Goal: Task Accomplishment & Management: Use online tool/utility

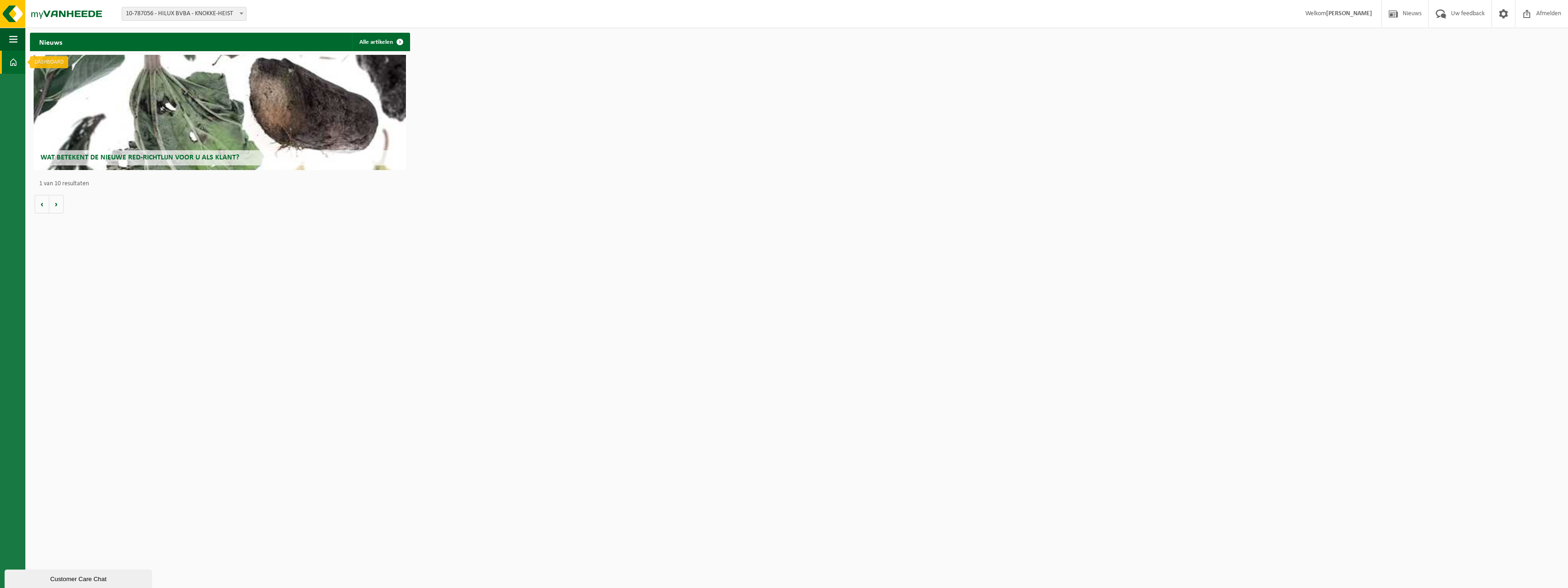
click at [13, 61] on span at bounding box center [13, 62] width 9 height 23
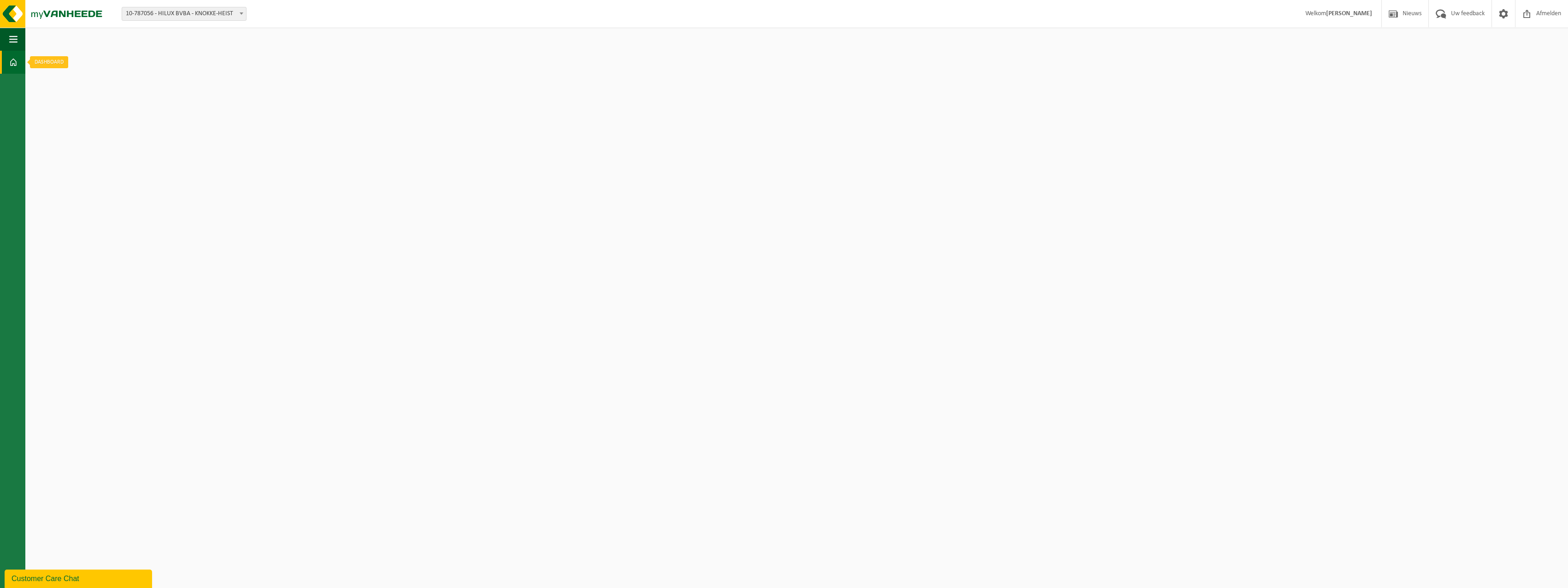
click at [13, 61] on span at bounding box center [13, 62] width 9 height 23
click at [18, 37] on button "Navigatie" at bounding box center [13, 39] width 26 height 23
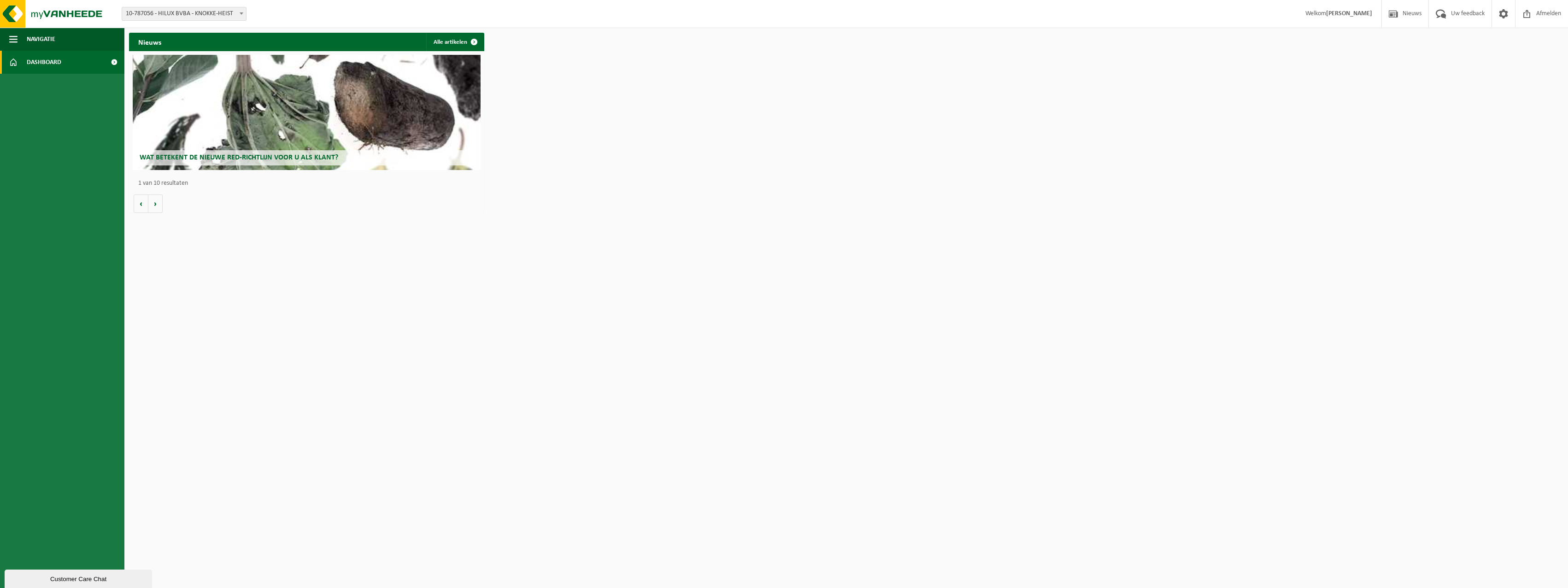
click at [243, 10] on span at bounding box center [241, 13] width 9 height 12
select select "116941"
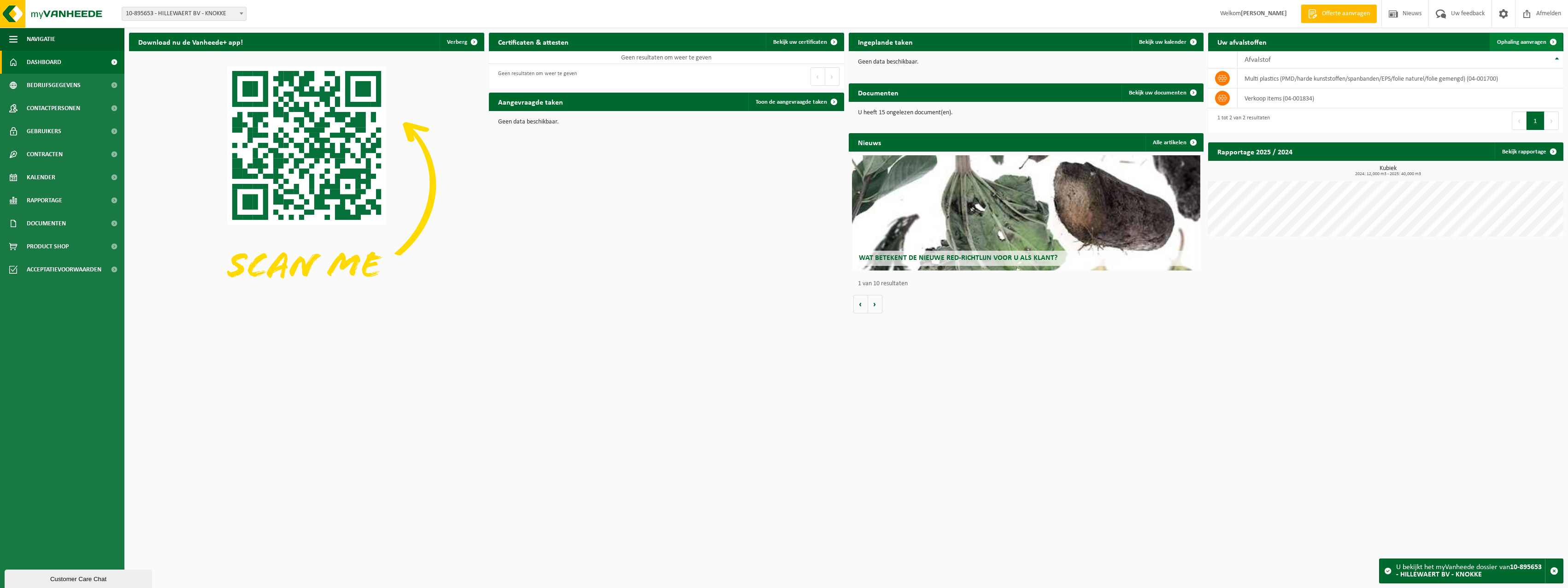
click at [1543, 41] on span "Ophaling aanvragen" at bounding box center [1521, 42] width 49 height 6
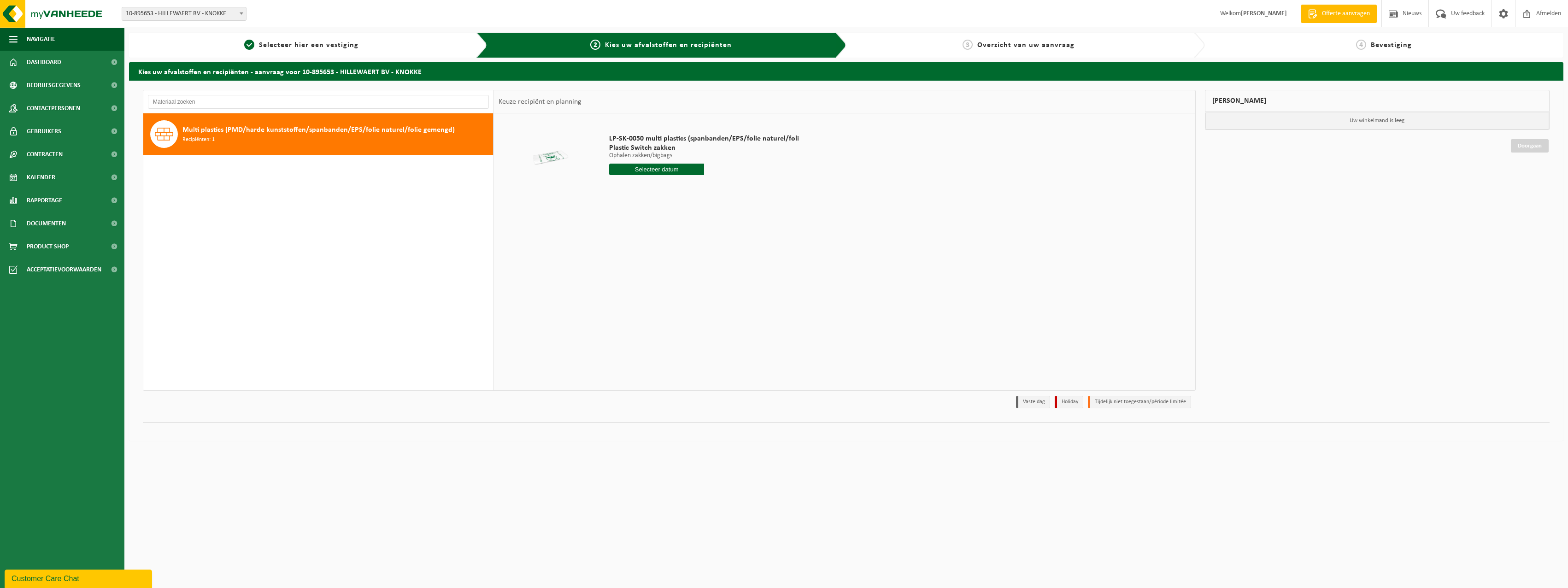
click at [668, 167] on input "text" at bounding box center [657, 169] width 95 height 12
click at [668, 250] on div "16" at bounding box center [667, 251] width 16 height 15
type input "Van [DATE]"
drag, startPoint x: 689, startPoint y: 187, endPoint x: 584, endPoint y: 189, distance: 105.0
click at [584, 189] on tr "LP-SK-0050 multi plastics (spanbanden/EPS/folie naturel/foli Plastic Switch zak…" at bounding box center [844, 173] width 692 height 110
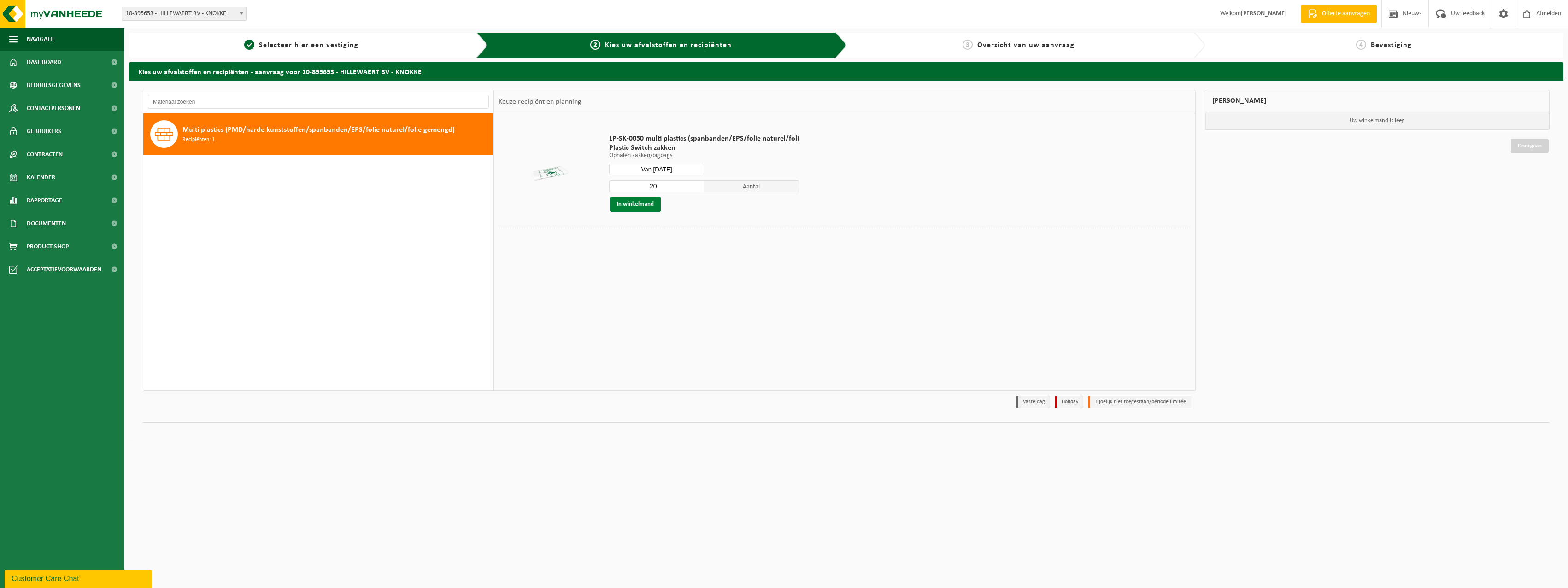
type input "20"
click at [643, 205] on button "In winkelmand" at bounding box center [635, 204] width 51 height 15
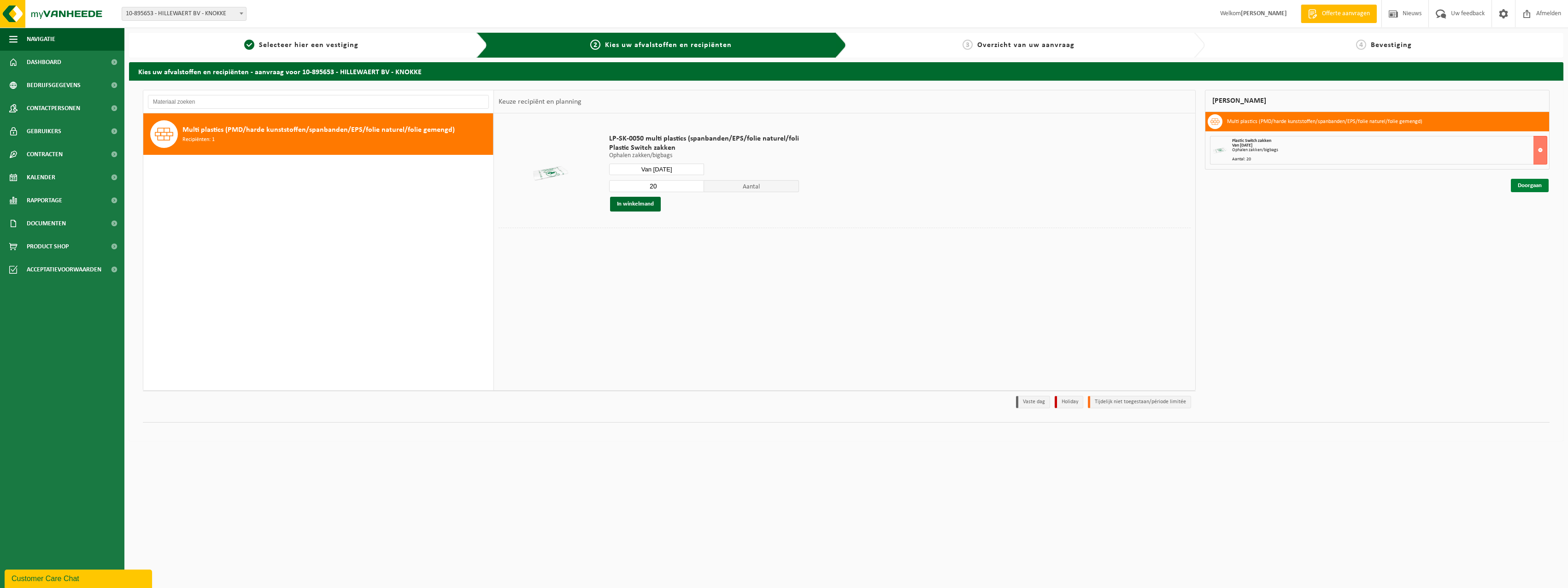
click at [1527, 186] on link "Doorgaan" at bounding box center [1530, 186] width 38 height 13
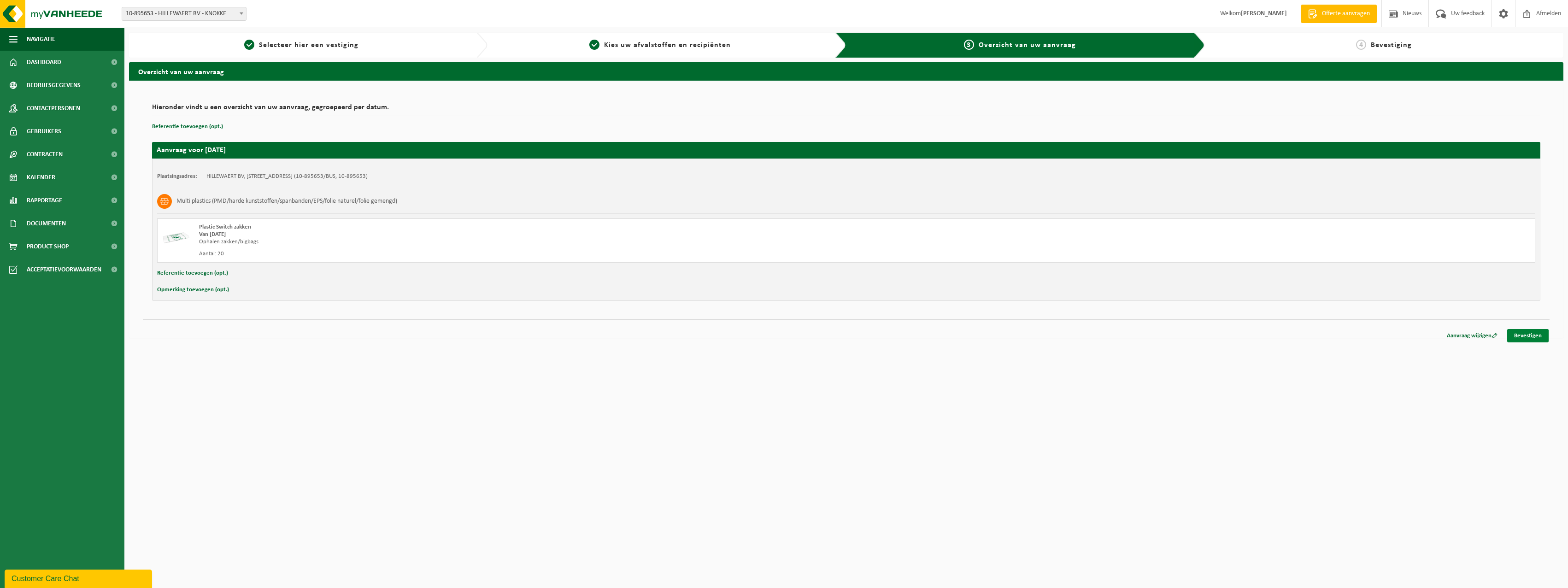
click at [1533, 333] on link "Bevestigen" at bounding box center [1528, 335] width 41 height 13
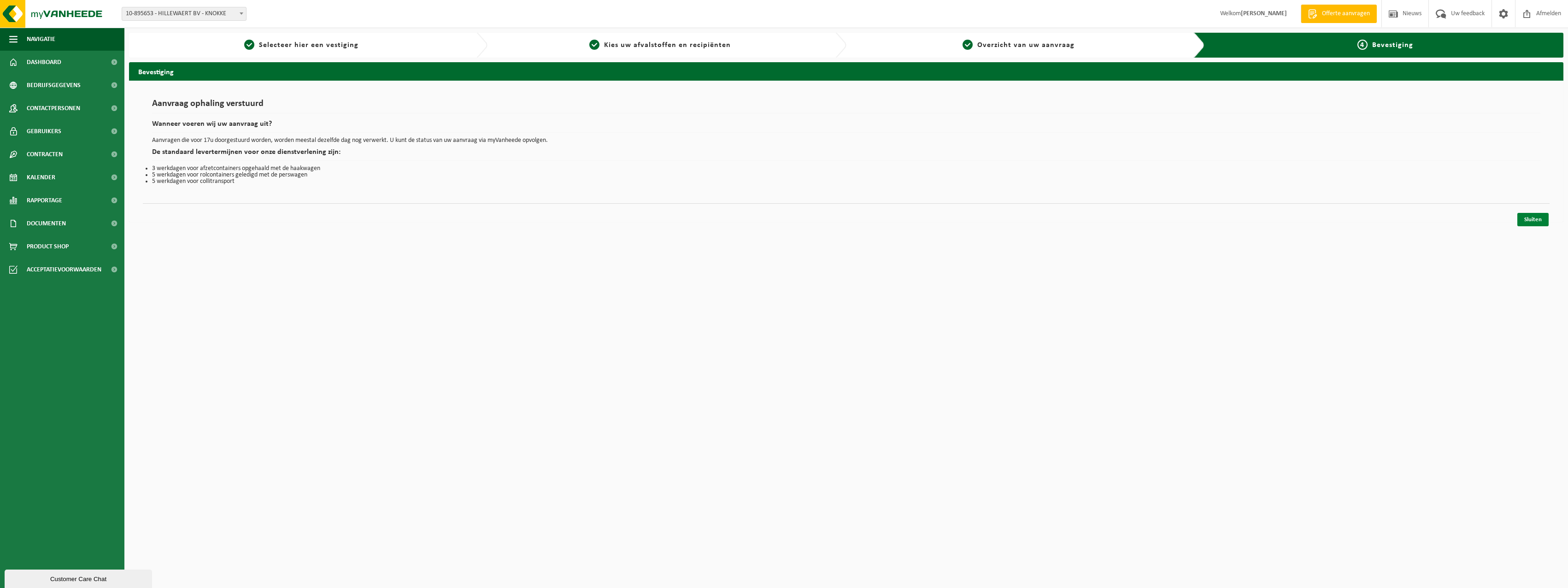
click at [1531, 221] on link "Sluiten" at bounding box center [1533, 220] width 31 height 13
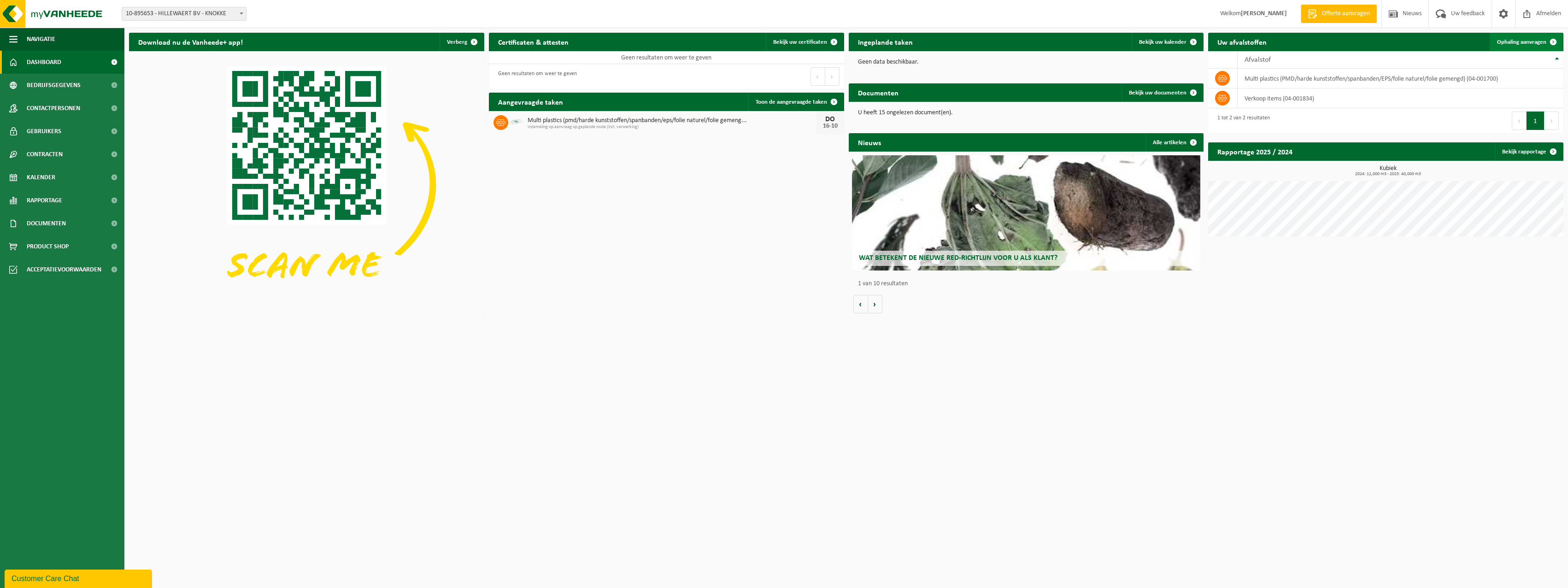
click at [1532, 41] on span "Ophaling aanvragen" at bounding box center [1521, 42] width 49 height 6
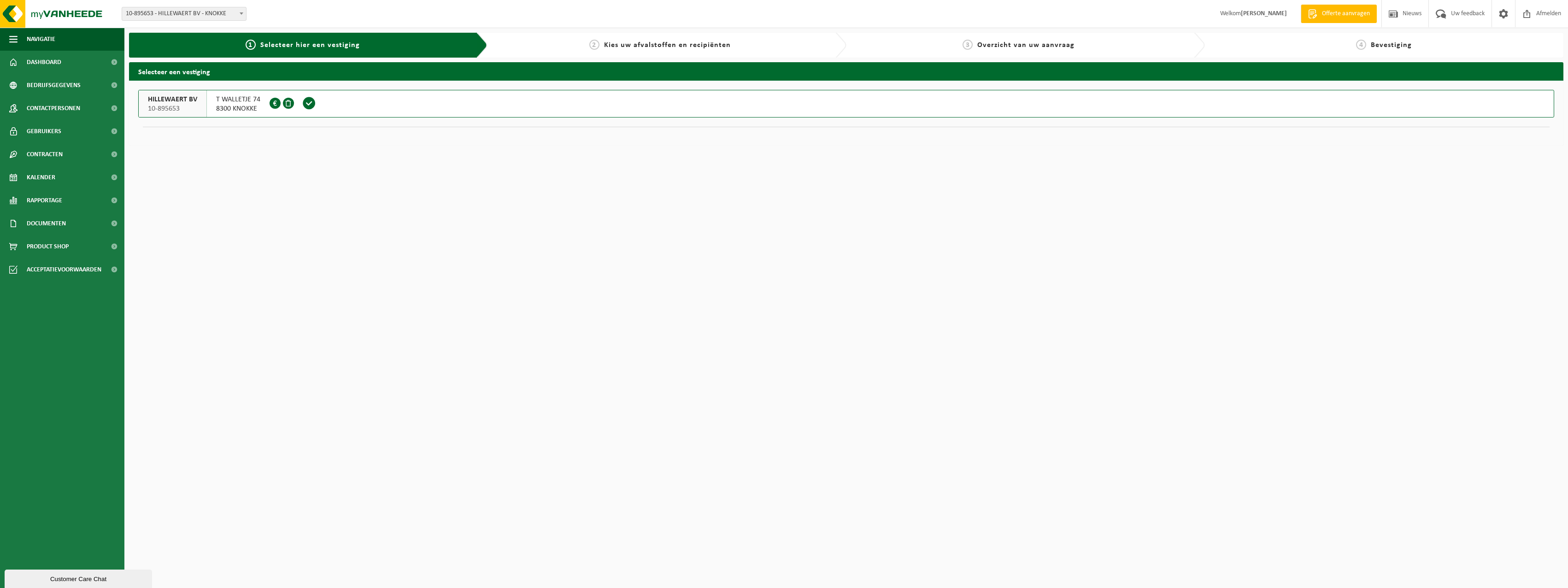
click at [221, 103] on span "T WALLETJE 74" at bounding box center [238, 99] width 44 height 9
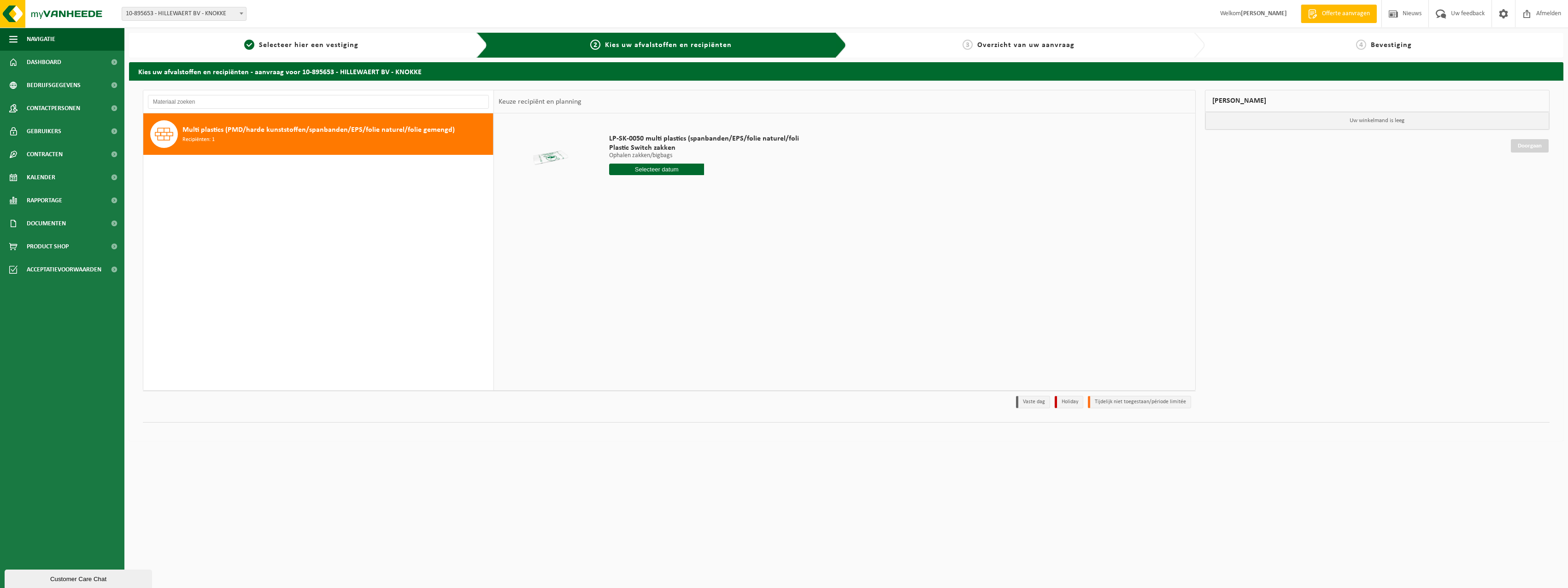
click at [653, 167] on input "text" at bounding box center [657, 169] width 95 height 12
click at [665, 279] on div "30" at bounding box center [667, 281] width 16 height 15
type input "Van 2025-10-30"
click at [667, 184] on input "1" at bounding box center [657, 186] width 95 height 12
click at [626, 180] on input "1" at bounding box center [657, 186] width 95 height 12
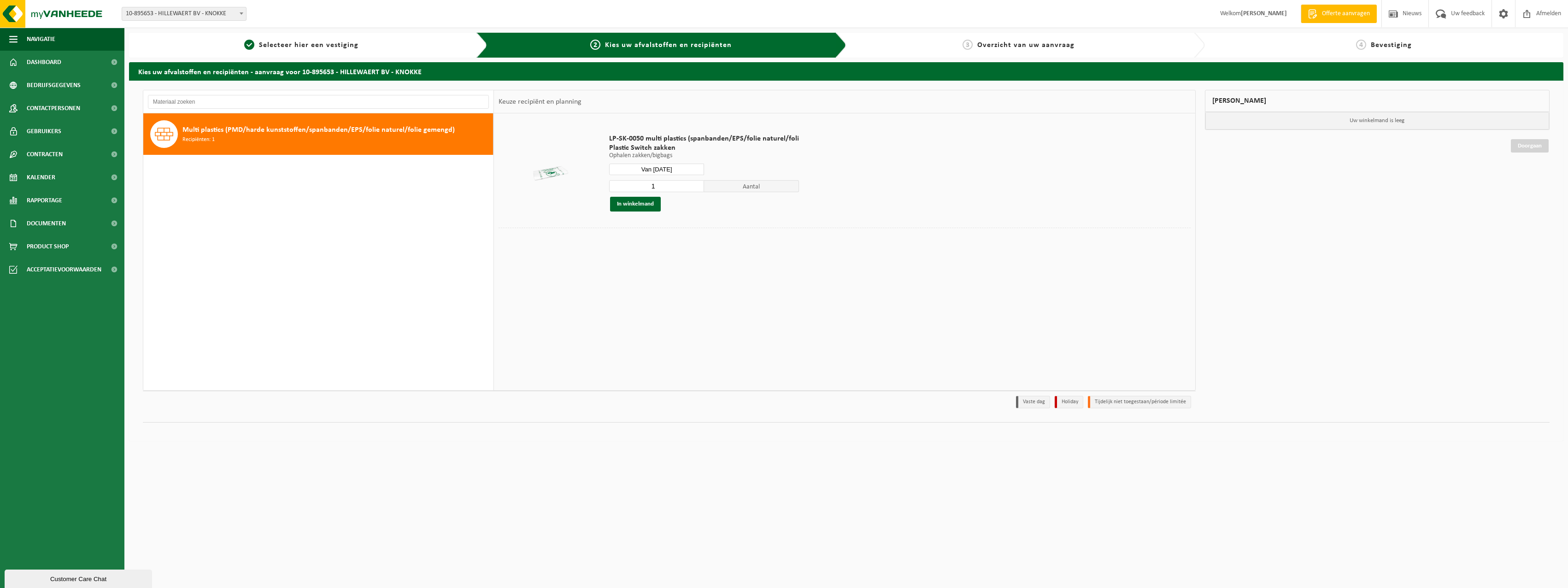
drag, startPoint x: 668, startPoint y: 187, endPoint x: 605, endPoint y: 183, distance: 63.1
click at [606, 183] on div "LP-SK-0050 multi plastics (spanbanden/EPS/folie naturel/foli Plastic Switch zak…" at bounding box center [704, 172] width 199 height 96
type input "15"
click at [635, 202] on button "In winkelmand" at bounding box center [635, 204] width 51 height 15
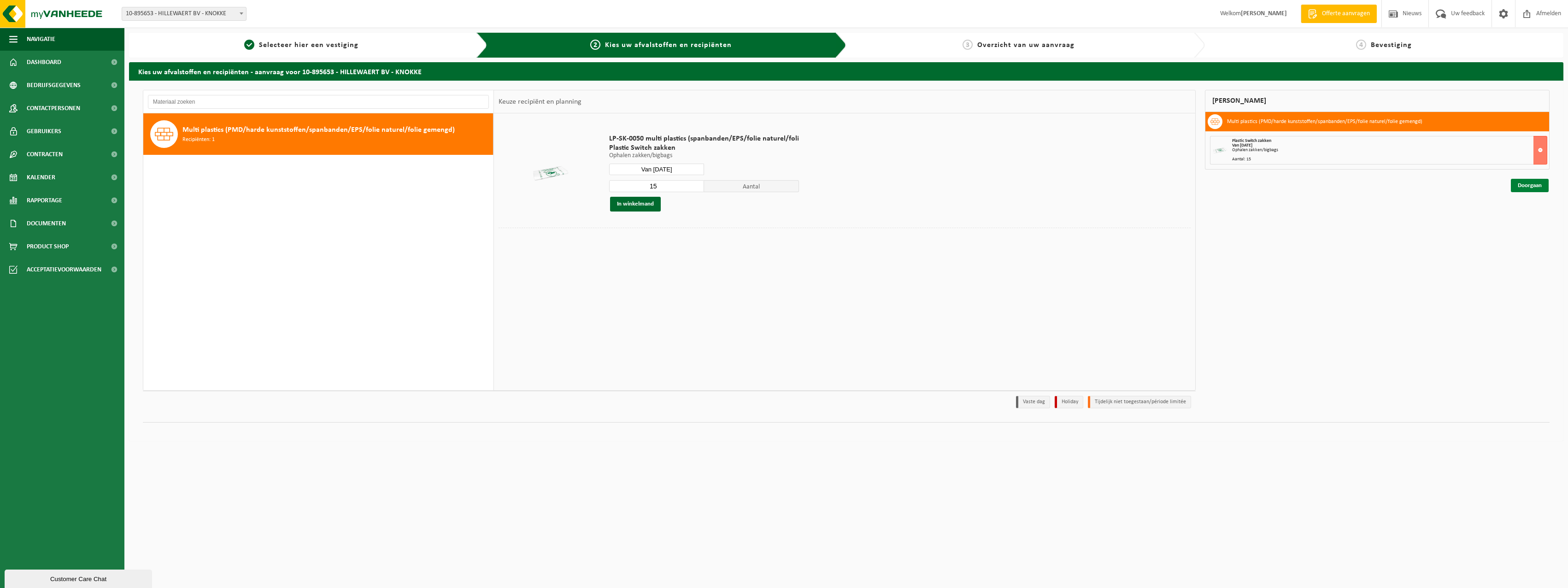
click at [1539, 187] on link "Doorgaan" at bounding box center [1530, 186] width 38 height 13
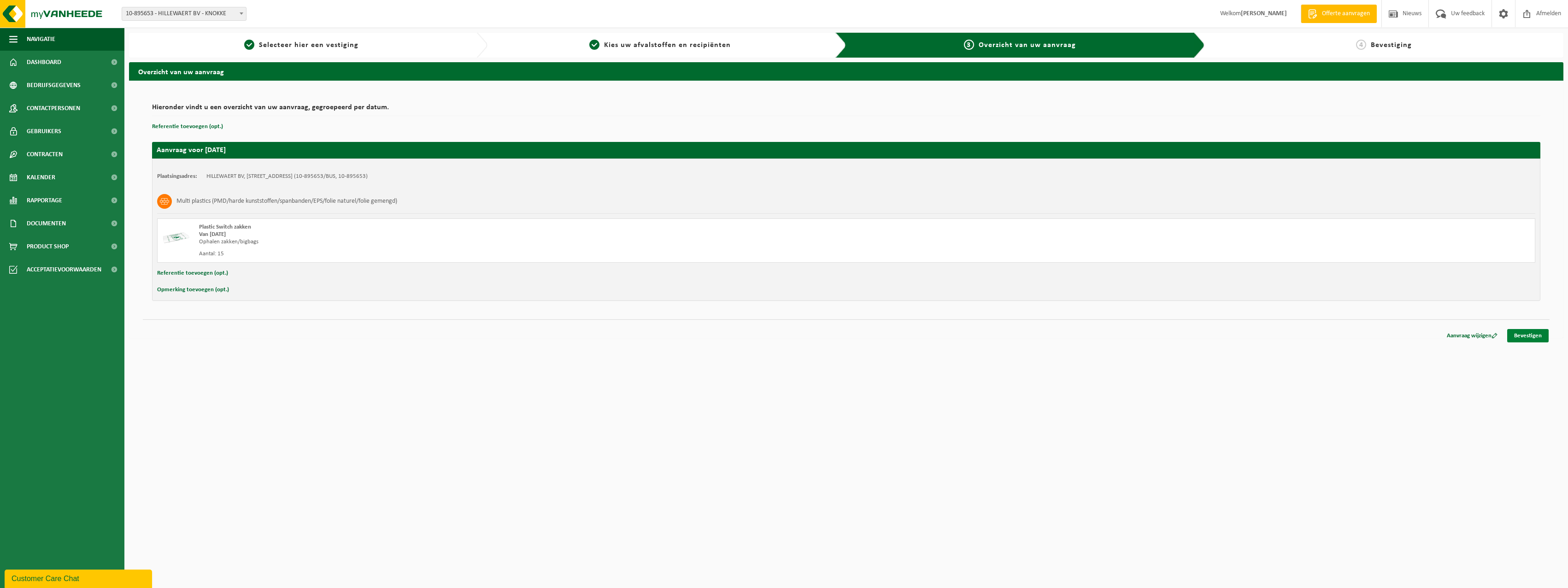
click at [1529, 334] on link "Bevestigen" at bounding box center [1528, 335] width 41 height 13
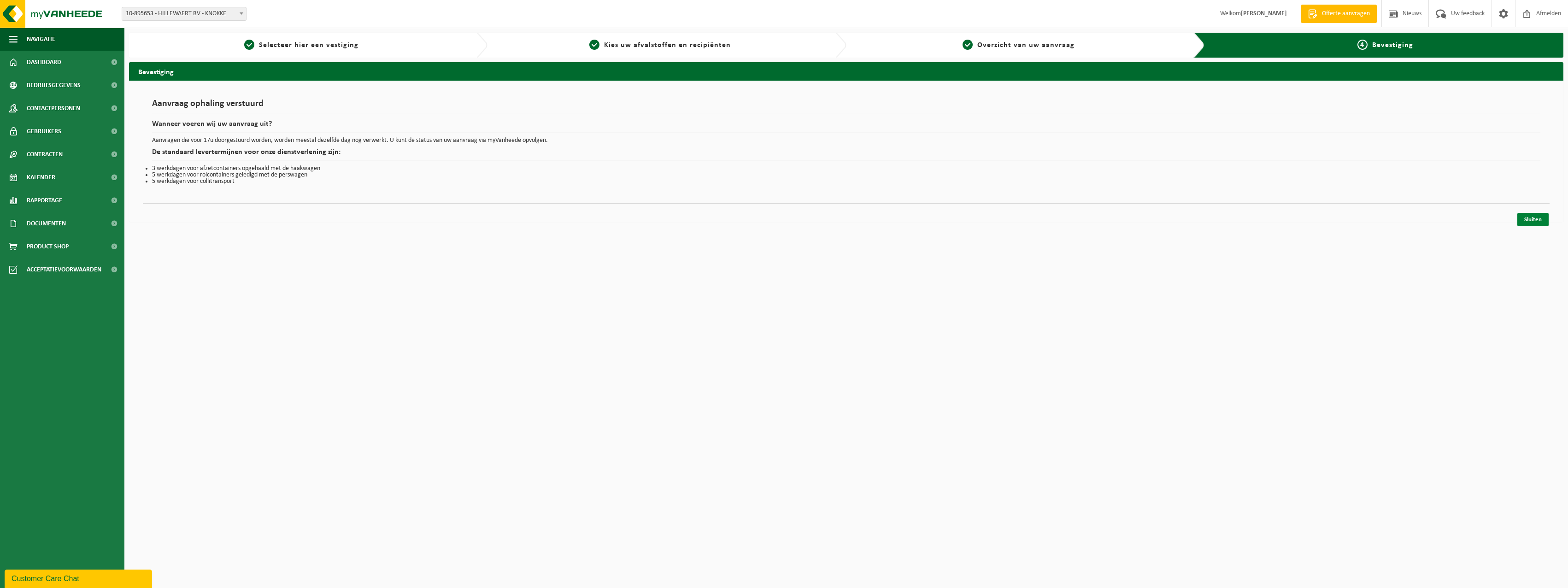
click at [1535, 220] on link "Sluiten" at bounding box center [1533, 220] width 31 height 13
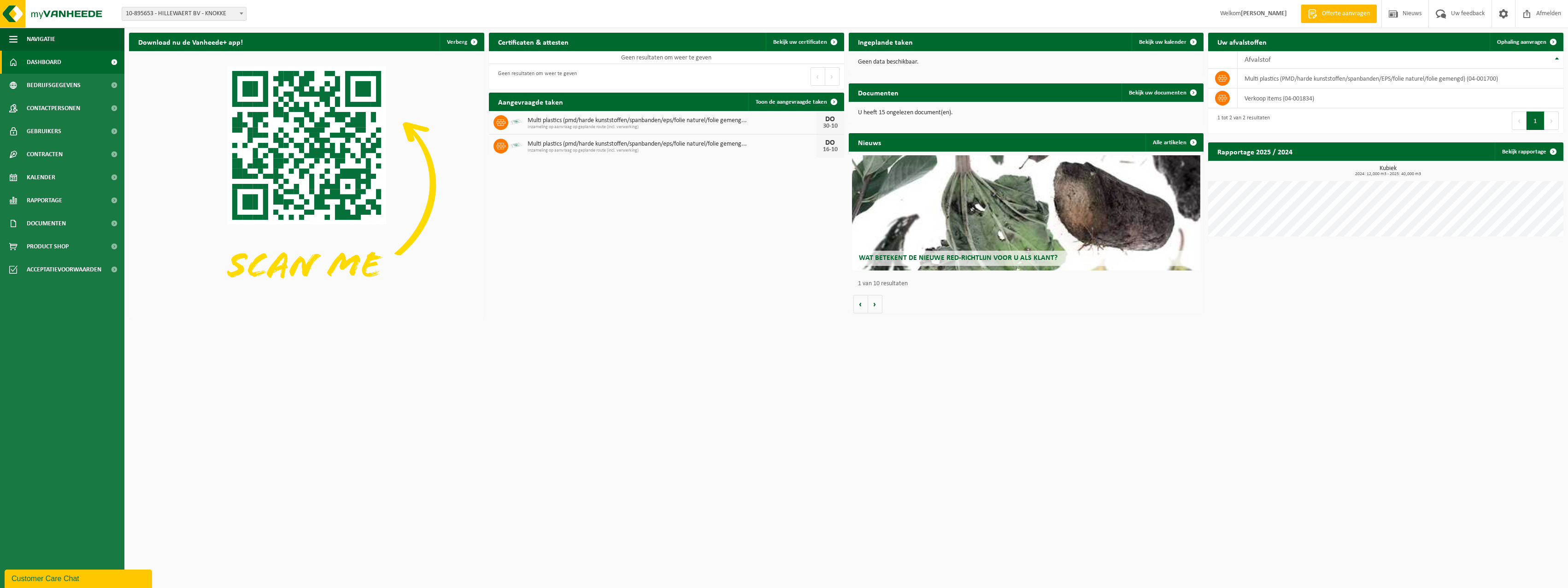
click at [649, 150] on span "Inzameling op aanvraag op geplande route (incl. verwerking)" at bounding box center [672, 150] width 289 height 5
